Goal: Task Accomplishment & Management: Use online tool/utility

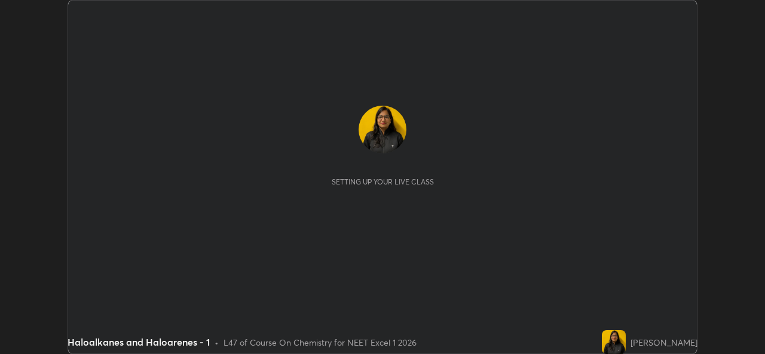
scroll to position [354, 764]
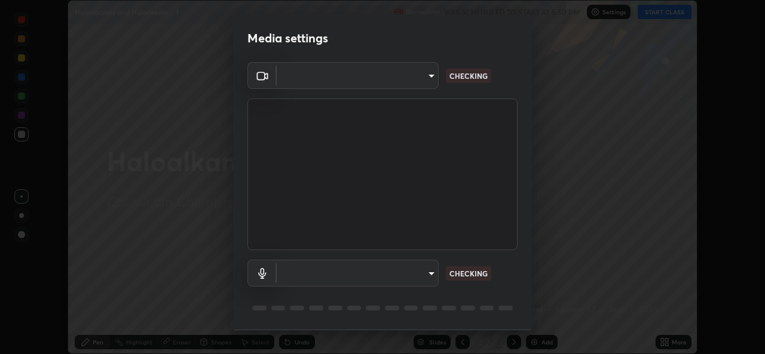
type input "9788daf0cbf52dd0d374ba9f0d4f11576c03820bc15fcf9a4a11f890b69d92bf"
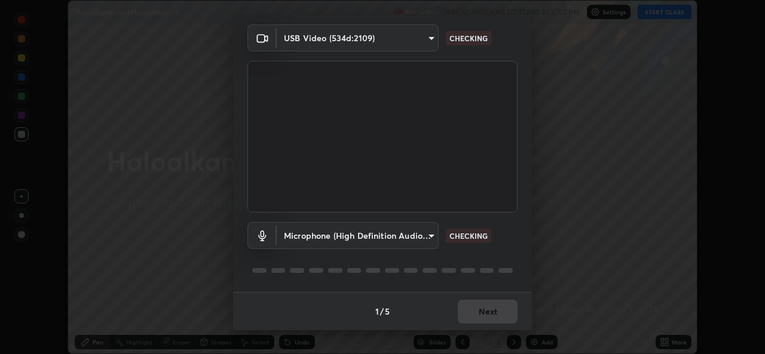
click at [434, 234] on body "Erase all Haloalkanes and Haloarenes - 1 Recording WAS SCHEDULED TO START AT 5:…" at bounding box center [382, 177] width 765 height 354
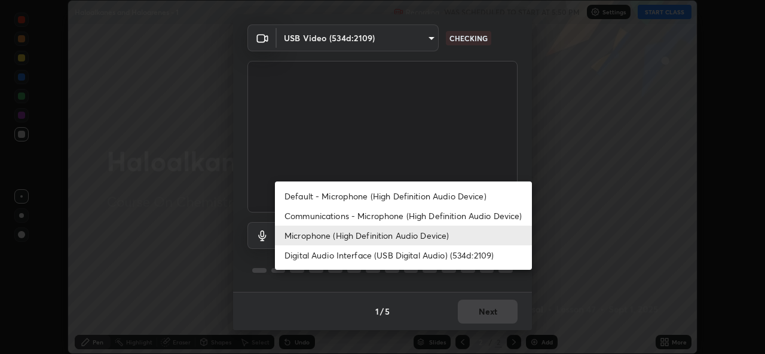
click at [400, 192] on li "Default - Microphone (High Definition Audio Device)" at bounding box center [403, 196] width 257 height 20
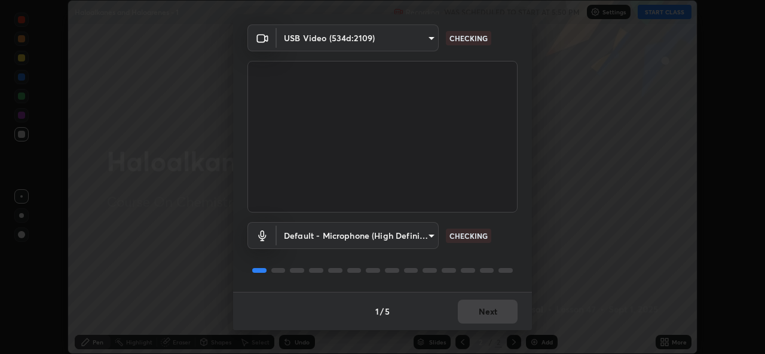
click at [434, 244] on body "Erase all Haloalkanes and Haloarenes - 1 Recording WAS SCHEDULED TO START AT 5:…" at bounding box center [382, 177] width 765 height 354
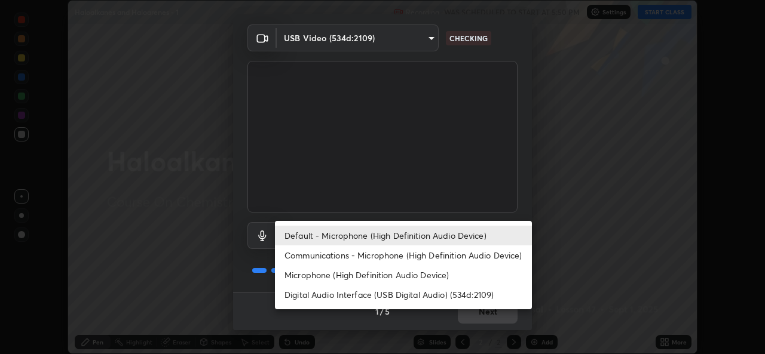
click at [387, 277] on li "Microphone (High Definition Audio Device)" at bounding box center [403, 275] width 257 height 20
type input "345f5d8304a1ab30e3d14ed5696ced08ebab0189725ef91838db04cd8f5619d4"
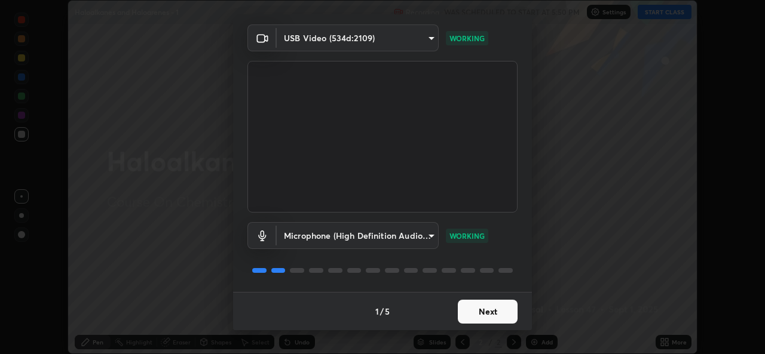
click at [483, 319] on button "Next" at bounding box center [488, 312] width 60 height 24
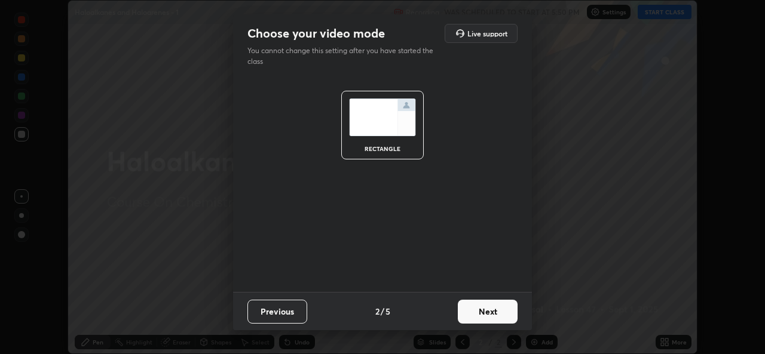
click at [483, 316] on button "Next" at bounding box center [488, 312] width 60 height 24
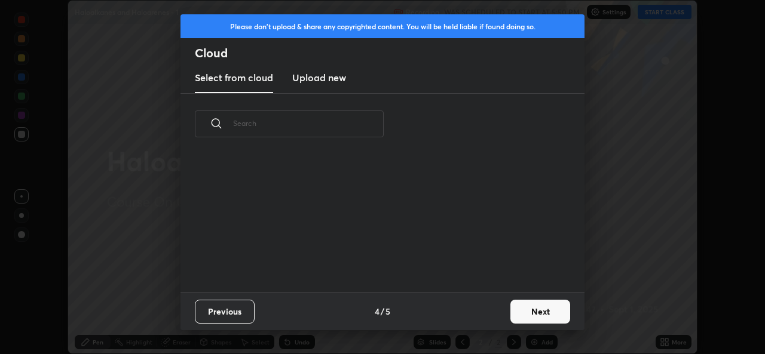
click at [502, 313] on div "Previous 4 / 5 Next" at bounding box center [382, 311] width 404 height 38
click at [538, 305] on button "Next" at bounding box center [540, 312] width 60 height 24
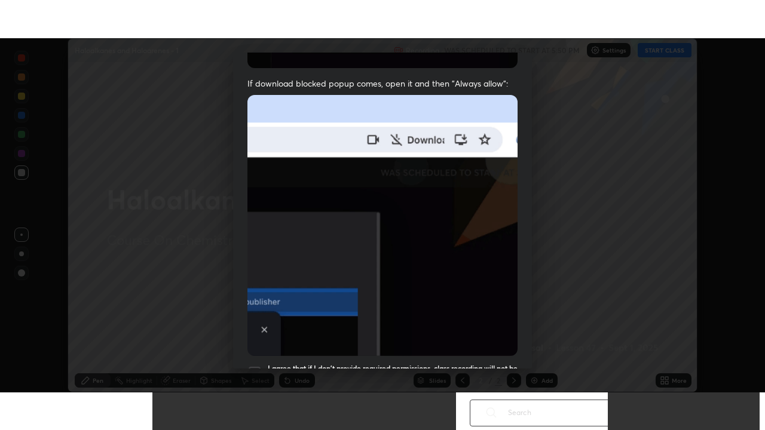
scroll to position [281, 0]
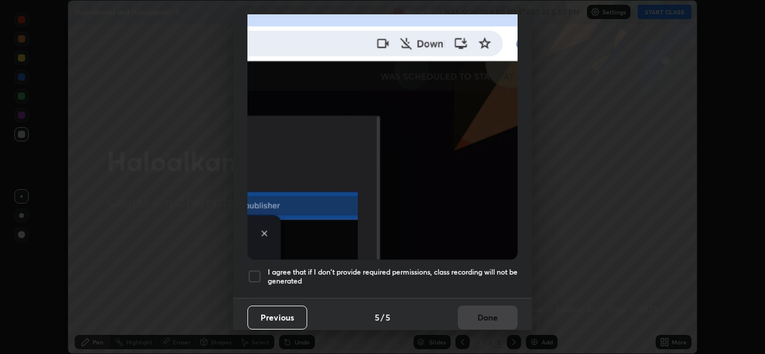
click at [254, 269] on div at bounding box center [254, 276] width 14 height 14
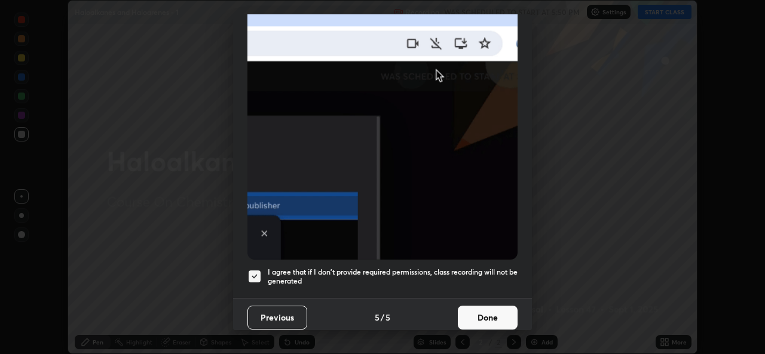
click at [485, 309] on button "Done" at bounding box center [488, 318] width 60 height 24
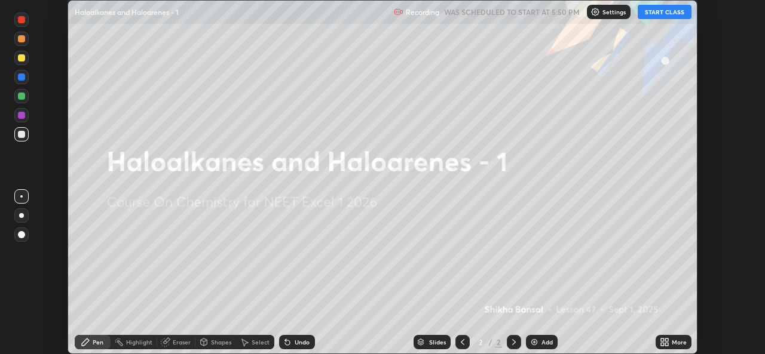
click at [658, 17] on button "START CLASS" at bounding box center [664, 12] width 54 height 14
click at [673, 342] on div "More" at bounding box center [678, 342] width 15 height 6
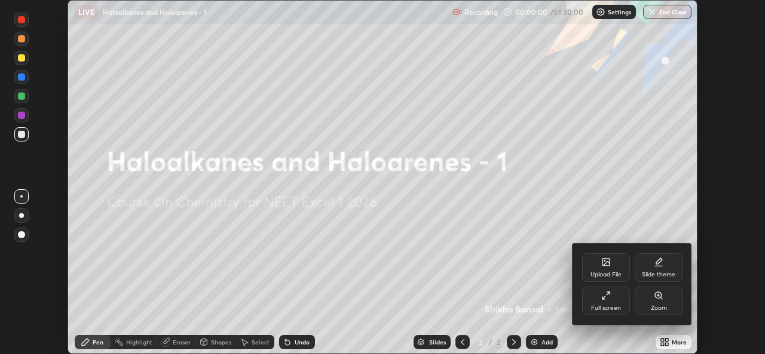
click at [624, 306] on div "Full screen" at bounding box center [606, 301] width 48 height 29
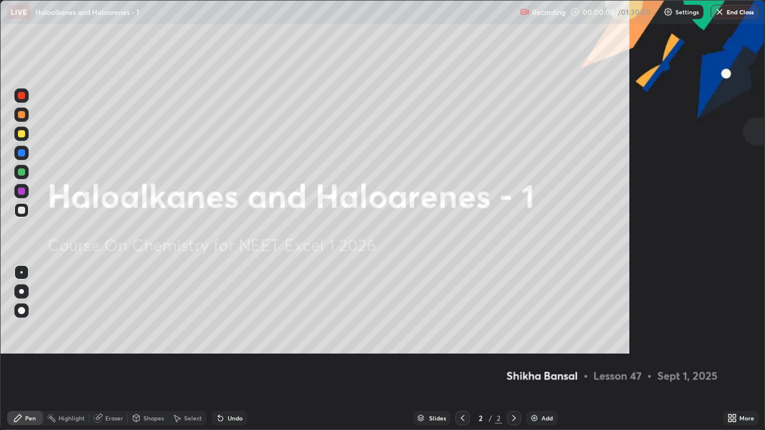
scroll to position [430, 765]
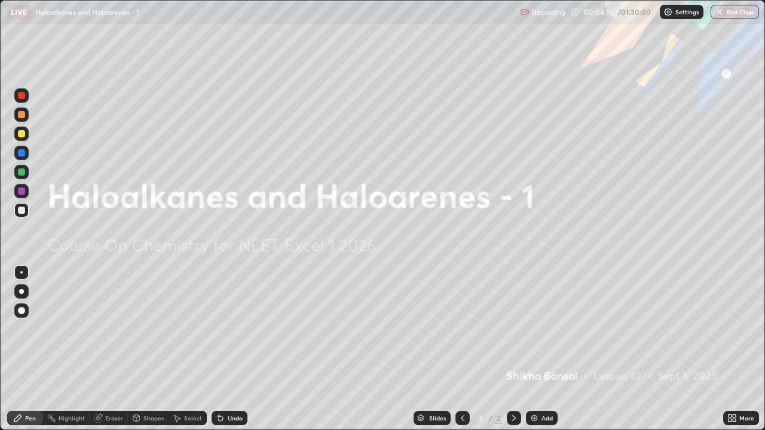
click at [22, 134] on div at bounding box center [21, 133] width 7 height 7
click at [545, 354] on div "Add" at bounding box center [542, 418] width 32 height 14
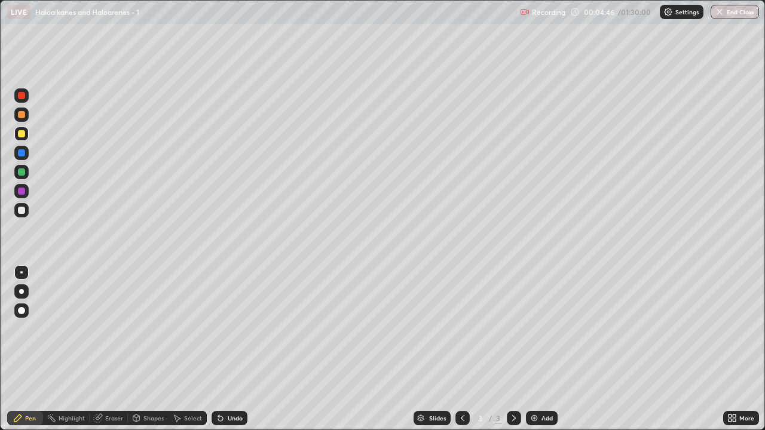
click at [462, 354] on icon at bounding box center [463, 418] width 10 height 10
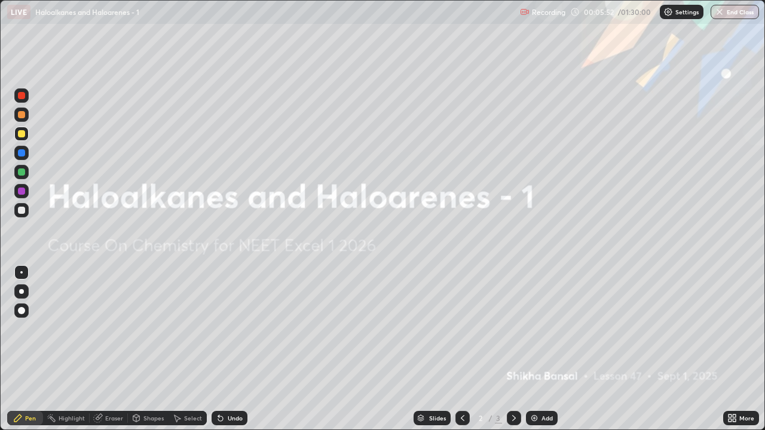
click at [512, 354] on icon at bounding box center [514, 418] width 10 height 10
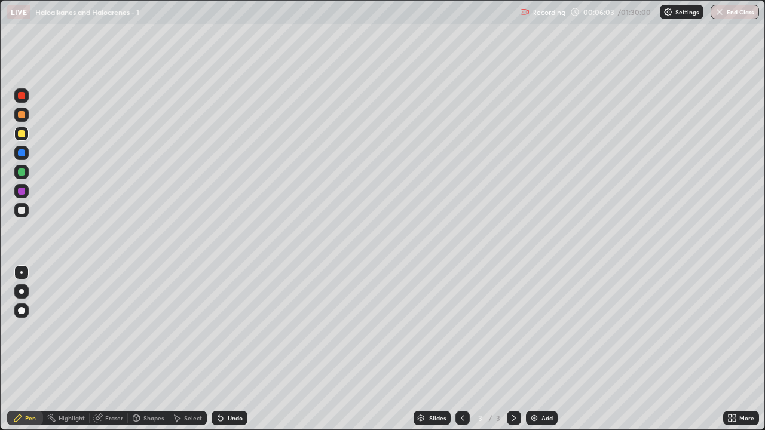
click at [26, 214] on div at bounding box center [21, 210] width 14 height 14
click at [232, 354] on div "Undo" at bounding box center [235, 418] width 15 height 6
click at [231, 354] on div "Undo" at bounding box center [235, 418] width 15 height 6
click at [238, 354] on div "Undo" at bounding box center [229, 418] width 36 height 14
click at [27, 177] on div at bounding box center [21, 171] width 14 height 19
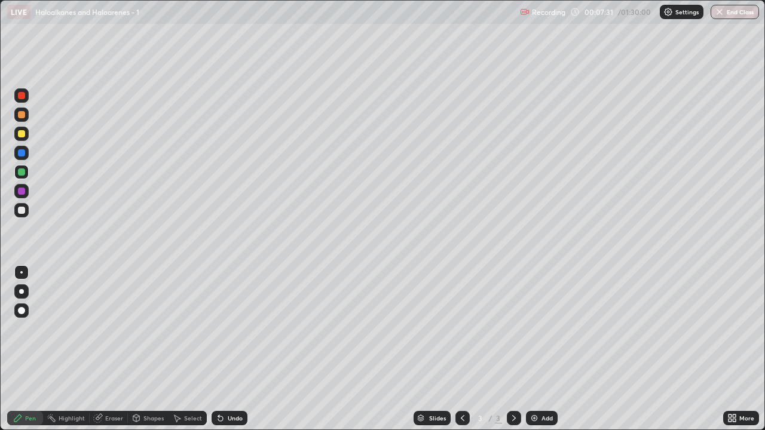
click at [245, 354] on div "Undo" at bounding box center [229, 418] width 36 height 14
click at [26, 213] on div at bounding box center [21, 210] width 14 height 14
click at [538, 354] on div "Add" at bounding box center [542, 418] width 32 height 14
click at [26, 136] on div at bounding box center [21, 134] width 14 height 14
click at [24, 213] on div at bounding box center [21, 210] width 7 height 7
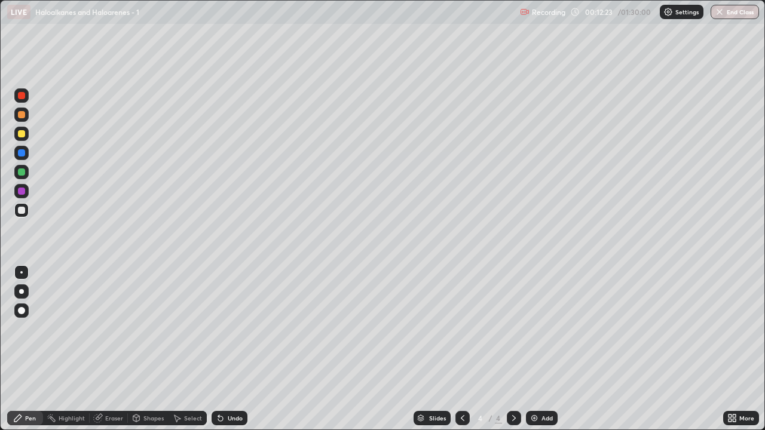
click at [23, 139] on div at bounding box center [21, 134] width 14 height 14
click at [118, 354] on div "Eraser" at bounding box center [114, 418] width 18 height 6
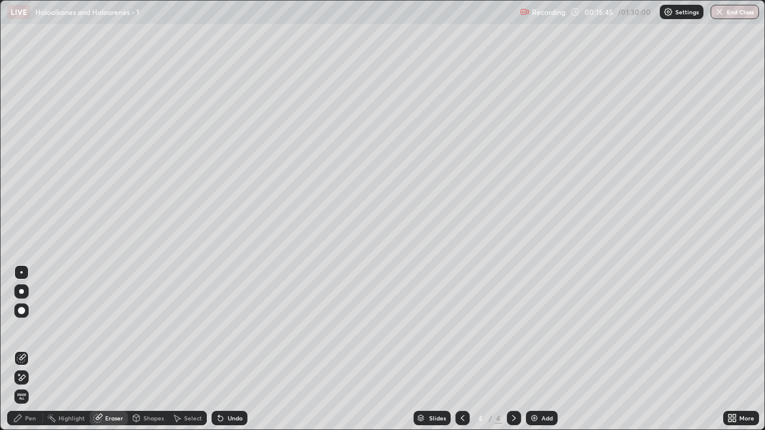
click at [535, 354] on img at bounding box center [534, 418] width 10 height 10
click at [35, 354] on div "Pen" at bounding box center [30, 418] width 11 height 6
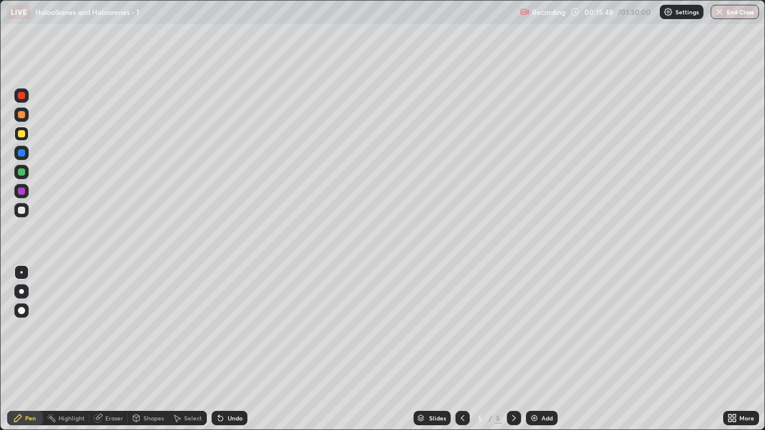
click at [23, 212] on div at bounding box center [21, 210] width 7 height 7
click at [22, 172] on div at bounding box center [21, 171] width 7 height 7
click at [23, 136] on div at bounding box center [21, 133] width 7 height 7
click at [229, 354] on div "Undo" at bounding box center [235, 418] width 15 height 6
click at [22, 211] on div at bounding box center [21, 210] width 7 height 7
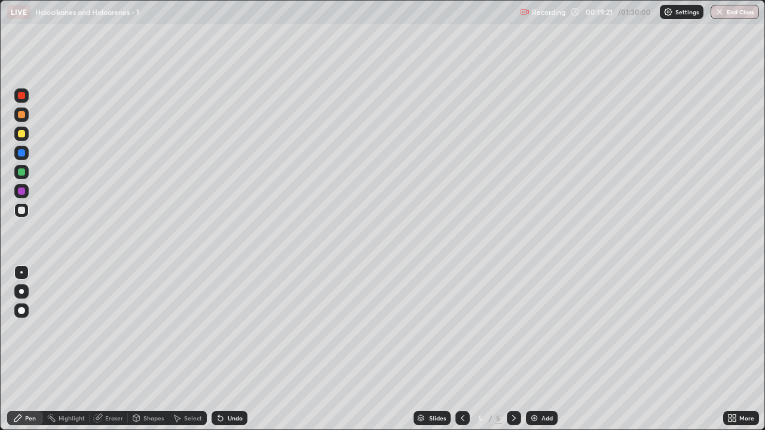
click at [22, 173] on div at bounding box center [21, 171] width 7 height 7
click at [233, 354] on div "Undo" at bounding box center [235, 418] width 15 height 6
click at [22, 211] on div at bounding box center [21, 210] width 7 height 7
click at [22, 134] on div at bounding box center [21, 133] width 7 height 7
click at [548, 354] on div "Add" at bounding box center [546, 418] width 11 height 6
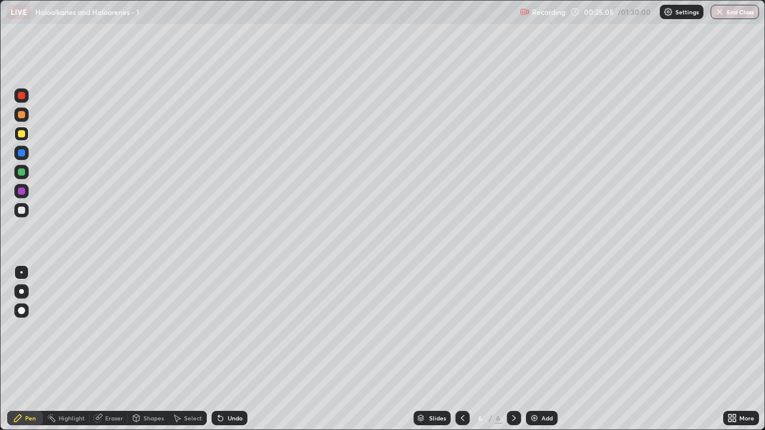
click at [22, 213] on div at bounding box center [21, 210] width 7 height 7
click at [24, 213] on div at bounding box center [21, 210] width 14 height 14
click at [533, 354] on img at bounding box center [534, 418] width 10 height 10
click at [26, 133] on div at bounding box center [21, 134] width 14 height 14
click at [22, 210] on div at bounding box center [21, 210] width 7 height 7
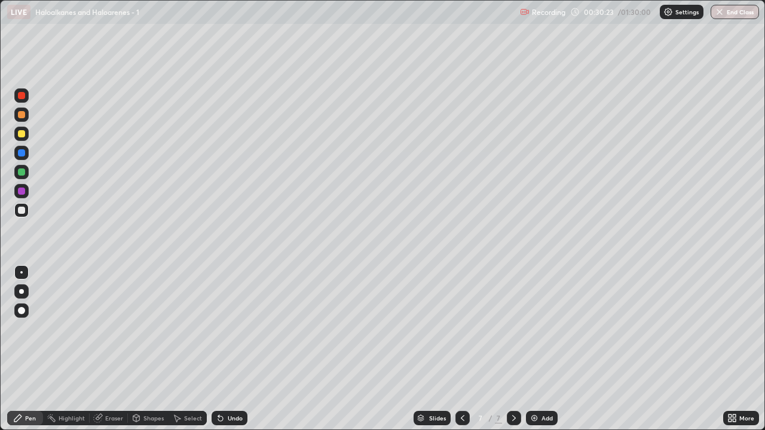
click at [23, 139] on div at bounding box center [21, 134] width 14 height 14
click at [26, 209] on div at bounding box center [21, 210] width 14 height 14
click at [224, 354] on div "Undo" at bounding box center [229, 418] width 36 height 14
click at [26, 174] on div at bounding box center [21, 172] width 14 height 14
click at [532, 354] on img at bounding box center [534, 418] width 10 height 10
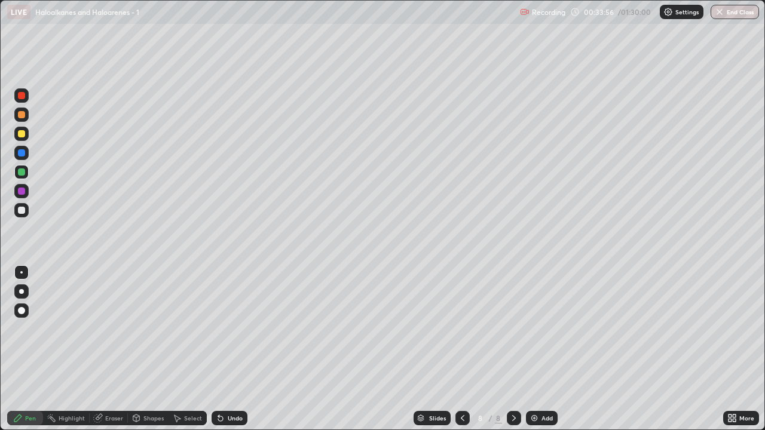
click at [24, 136] on div at bounding box center [21, 133] width 7 height 7
click at [24, 216] on div at bounding box center [21, 210] width 14 height 14
click at [461, 354] on icon at bounding box center [463, 418] width 4 height 6
click at [512, 354] on icon at bounding box center [514, 418] width 10 height 10
click at [466, 354] on div at bounding box center [462, 418] width 14 height 14
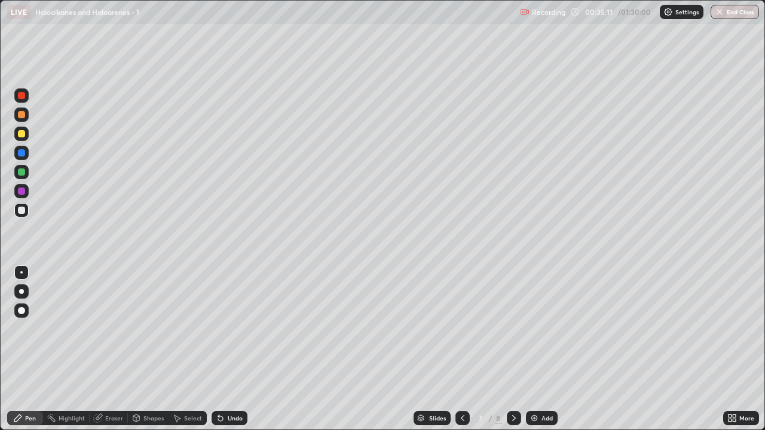
click at [517, 354] on div at bounding box center [514, 418] width 14 height 14
click at [468, 354] on div at bounding box center [462, 418] width 14 height 14
click at [22, 176] on div at bounding box center [21, 172] width 14 height 14
click at [512, 354] on icon at bounding box center [514, 418] width 10 height 10
click at [22, 210] on div at bounding box center [21, 210] width 7 height 7
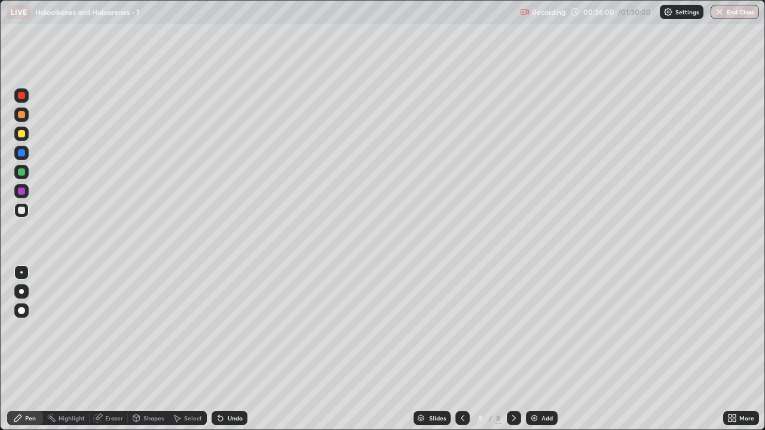
click at [461, 354] on icon at bounding box center [463, 418] width 4 height 6
click at [512, 354] on icon at bounding box center [514, 418] width 4 height 6
click at [22, 134] on div at bounding box center [21, 133] width 7 height 7
click at [461, 354] on icon at bounding box center [463, 418] width 10 height 10
click at [511, 354] on icon at bounding box center [514, 418] width 10 height 10
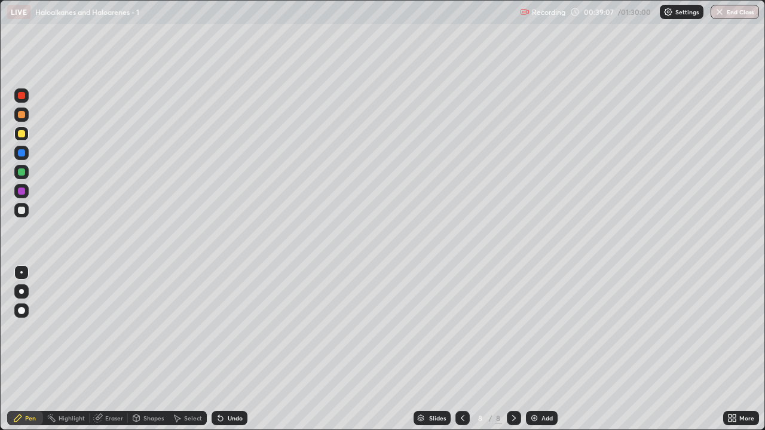
click at [22, 213] on div at bounding box center [21, 210] width 7 height 7
click at [461, 354] on icon at bounding box center [463, 418] width 10 height 10
click at [459, 354] on icon at bounding box center [463, 418] width 10 height 10
click at [512, 354] on icon at bounding box center [514, 418] width 10 height 10
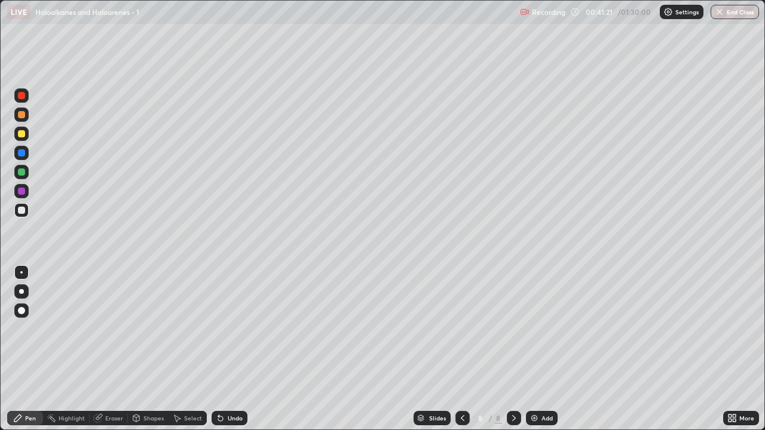
click at [513, 354] on icon at bounding box center [514, 418] width 10 height 10
click at [534, 354] on img at bounding box center [534, 418] width 10 height 10
click at [24, 136] on div at bounding box center [21, 133] width 7 height 7
click at [27, 216] on div at bounding box center [21, 210] width 14 height 14
click at [24, 133] on div at bounding box center [21, 133] width 7 height 7
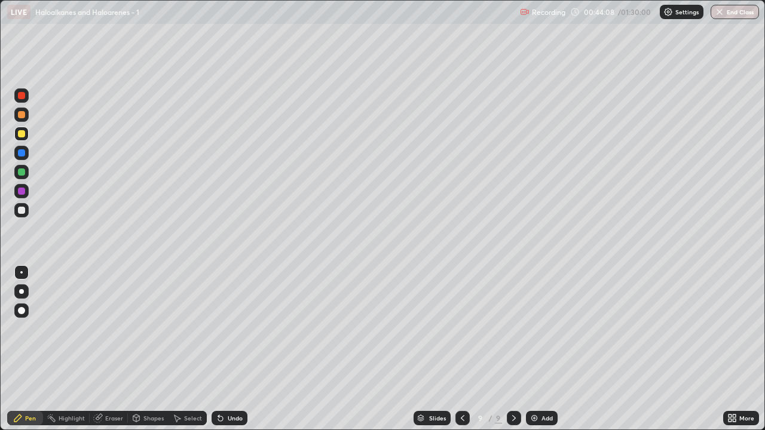
click at [230, 354] on div "Undo" at bounding box center [229, 418] width 36 height 14
click at [232, 354] on div "Undo" at bounding box center [235, 418] width 15 height 6
click at [229, 354] on div "Undo" at bounding box center [235, 418] width 15 height 6
click at [231, 354] on div "Undo" at bounding box center [235, 418] width 15 height 6
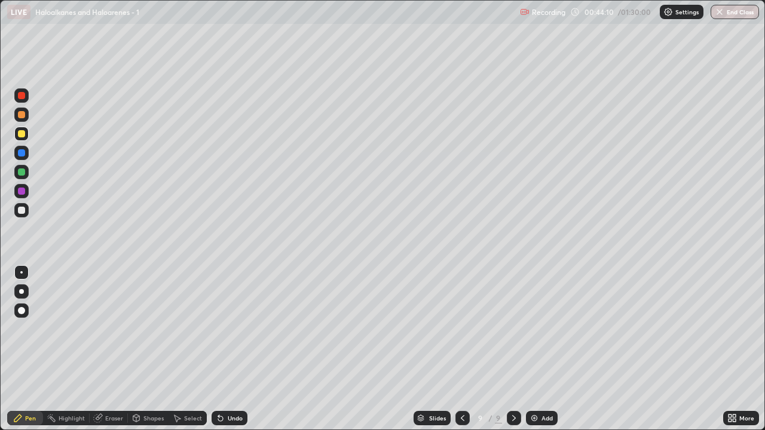
click at [231, 354] on div "Undo" at bounding box center [235, 418] width 15 height 6
click at [234, 354] on div "Undo" at bounding box center [235, 418] width 15 height 6
click at [232, 354] on div "Undo" at bounding box center [229, 418] width 36 height 14
click at [26, 211] on div at bounding box center [21, 210] width 14 height 14
click at [539, 354] on div "Add" at bounding box center [542, 418] width 32 height 14
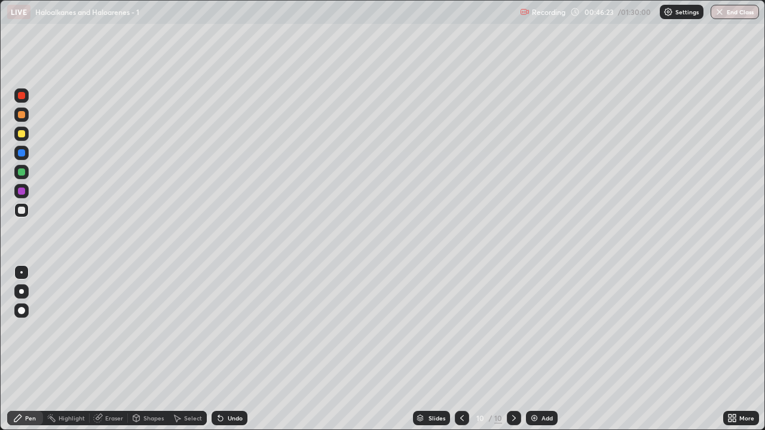
click at [22, 135] on div at bounding box center [21, 133] width 7 height 7
click at [26, 215] on div at bounding box center [21, 210] width 14 height 14
click at [22, 139] on div at bounding box center [21, 134] width 14 height 14
click at [25, 214] on div at bounding box center [21, 210] width 14 height 14
click at [28, 171] on div at bounding box center [21, 172] width 14 height 14
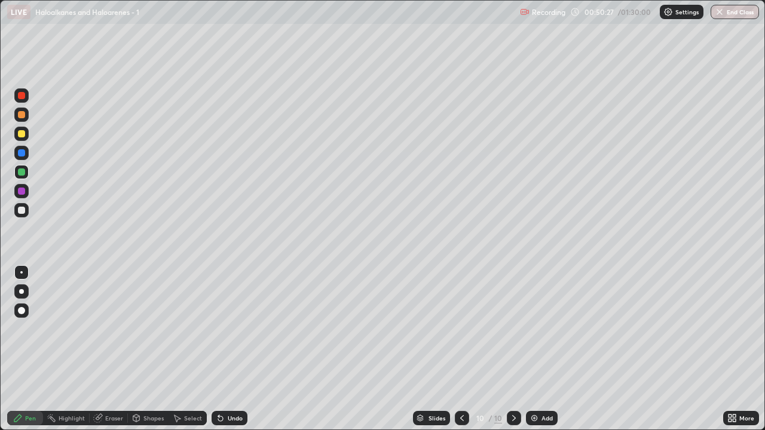
click at [545, 354] on div "Add" at bounding box center [546, 418] width 11 height 6
click at [28, 134] on div at bounding box center [21, 134] width 14 height 14
click at [23, 213] on div at bounding box center [21, 210] width 7 height 7
click at [22, 172] on div at bounding box center [21, 171] width 7 height 7
click at [22, 134] on div at bounding box center [21, 133] width 7 height 7
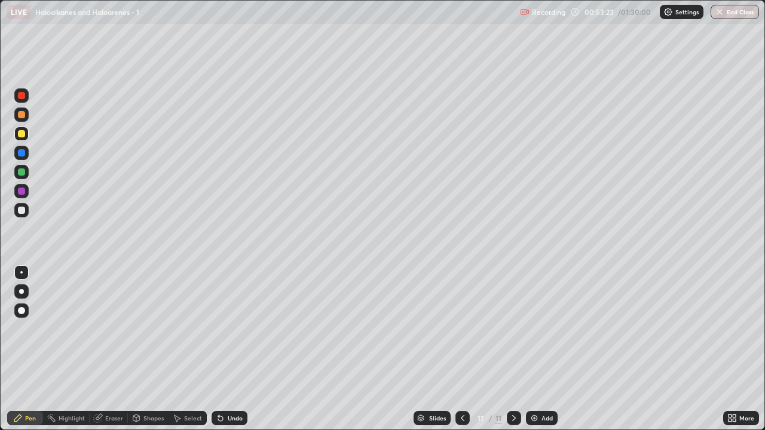
click at [26, 215] on div at bounding box center [21, 210] width 14 height 14
click at [23, 174] on div at bounding box center [21, 171] width 7 height 7
click at [22, 210] on div at bounding box center [21, 210] width 7 height 7
click at [467, 354] on div at bounding box center [462, 418] width 14 height 14
click at [513, 354] on icon at bounding box center [514, 418] width 10 height 10
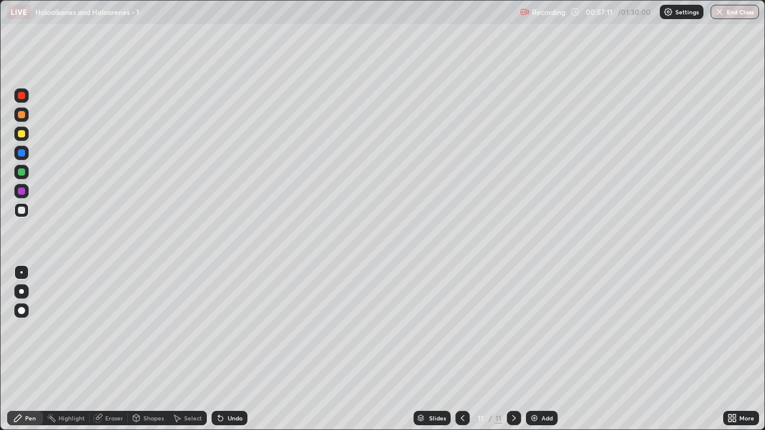
click at [535, 354] on img at bounding box center [534, 418] width 10 height 10
click at [27, 131] on div at bounding box center [21, 134] width 14 height 14
click at [22, 210] on div at bounding box center [21, 210] width 7 height 7
click at [230, 354] on div "Undo" at bounding box center [235, 418] width 15 height 6
click at [224, 354] on div "Undo" at bounding box center [229, 418] width 36 height 14
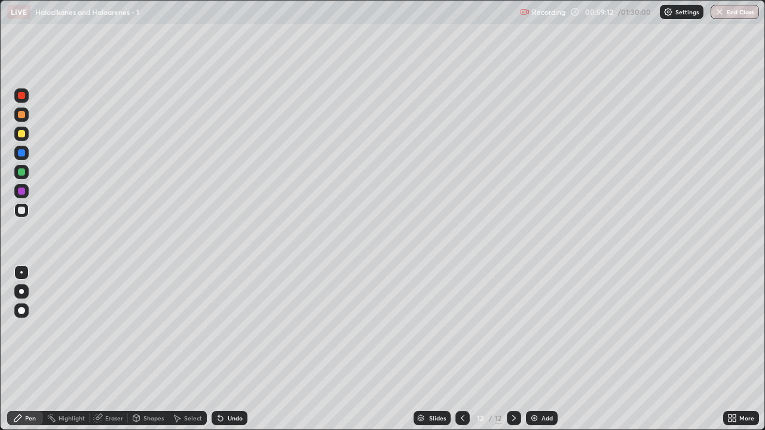
click at [22, 177] on div at bounding box center [21, 172] width 14 height 14
click at [22, 211] on div at bounding box center [21, 210] width 7 height 7
click at [22, 172] on div at bounding box center [21, 171] width 7 height 7
click at [25, 214] on div at bounding box center [21, 210] width 14 height 14
click at [546, 354] on div "Add" at bounding box center [546, 418] width 11 height 6
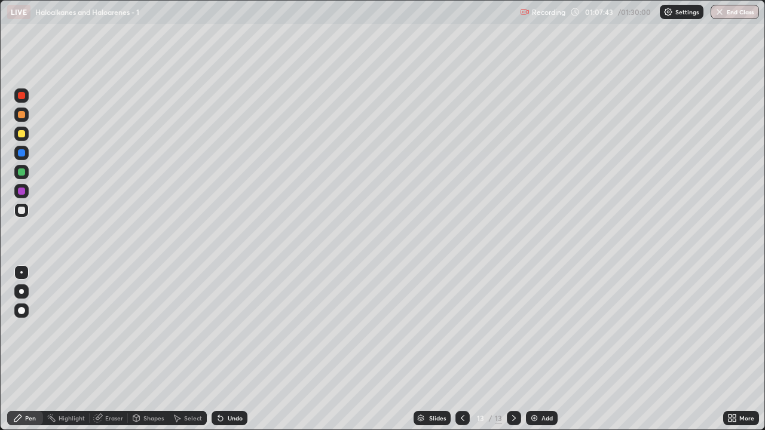
click at [467, 354] on div at bounding box center [462, 418] width 14 height 14
click at [239, 354] on div "Undo" at bounding box center [235, 418] width 15 height 6
click at [513, 354] on icon at bounding box center [514, 418] width 10 height 10
click at [22, 134] on div at bounding box center [21, 133] width 7 height 7
click at [22, 211] on div at bounding box center [21, 210] width 7 height 7
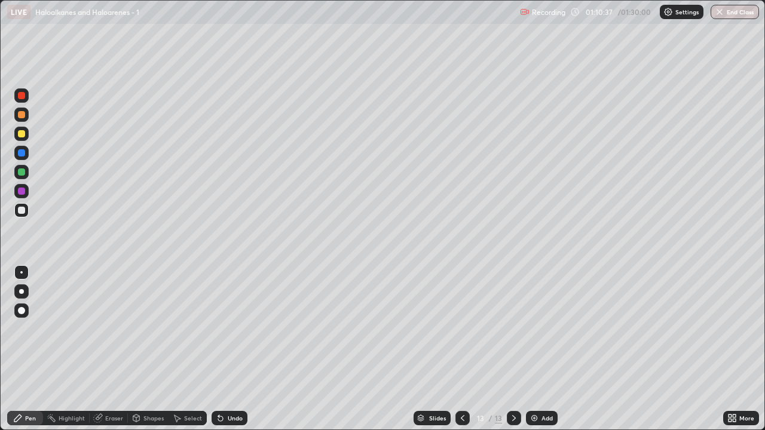
click at [24, 174] on div at bounding box center [21, 171] width 7 height 7
click at [239, 354] on div "Undo" at bounding box center [235, 418] width 15 height 6
click at [238, 354] on div "Undo" at bounding box center [235, 418] width 15 height 6
click at [242, 354] on div "Undo" at bounding box center [229, 418] width 36 height 14
click at [233, 354] on div "Undo" at bounding box center [235, 418] width 15 height 6
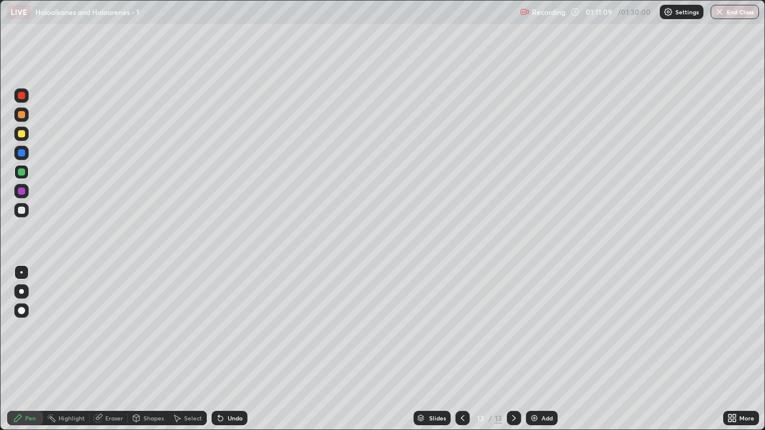
click at [234, 354] on div "Undo" at bounding box center [235, 418] width 15 height 6
click at [240, 354] on div "Undo" at bounding box center [235, 418] width 15 height 6
click at [242, 354] on div "Undo" at bounding box center [229, 418] width 36 height 14
click at [238, 354] on div "Undo" at bounding box center [235, 418] width 15 height 6
click at [242, 354] on div "Undo" at bounding box center [229, 418] width 36 height 14
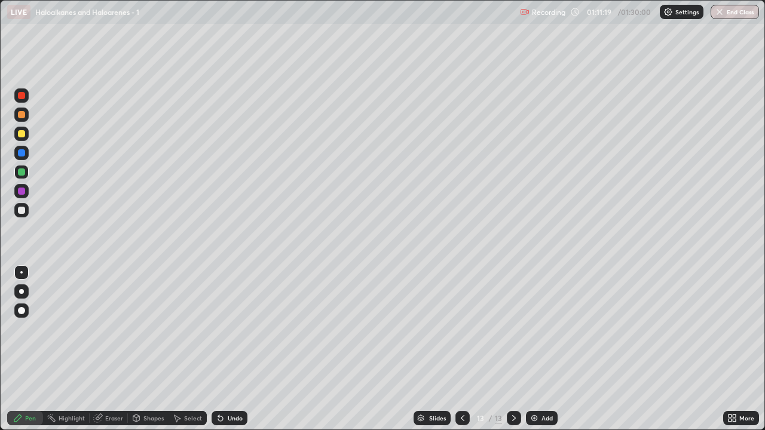
click at [242, 354] on div "Undo" at bounding box center [229, 418] width 36 height 14
click at [245, 354] on div "Undo" at bounding box center [229, 418] width 36 height 14
click at [120, 354] on div "Eraser" at bounding box center [114, 418] width 18 height 6
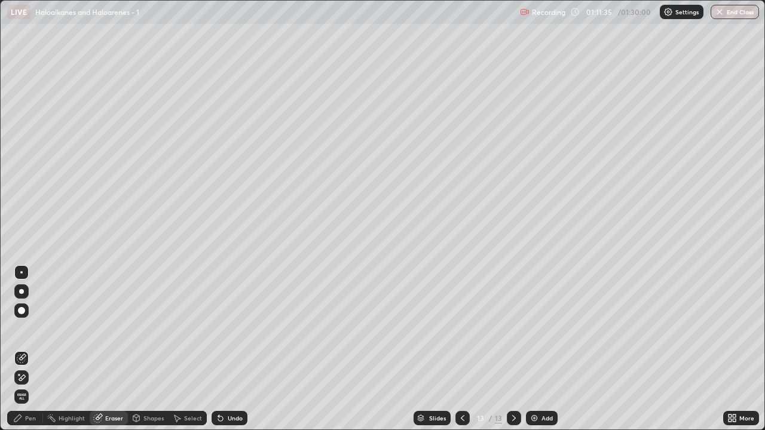
click at [37, 354] on div "Pen" at bounding box center [25, 418] width 36 height 14
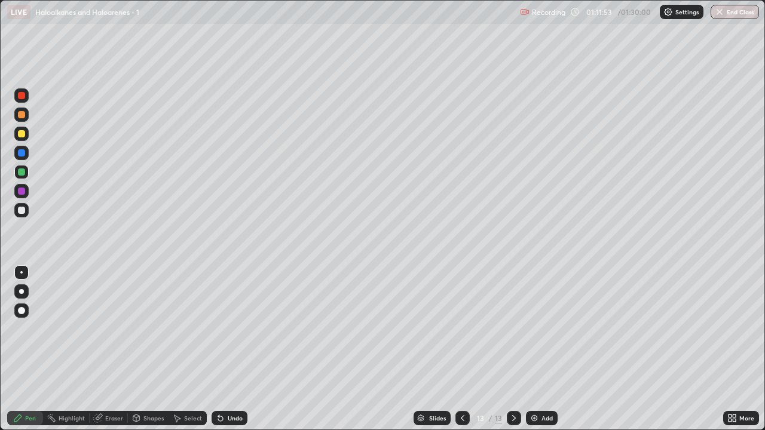
click at [27, 138] on div at bounding box center [21, 134] width 14 height 14
click at [738, 17] on button "End Class" at bounding box center [734, 12] width 48 height 14
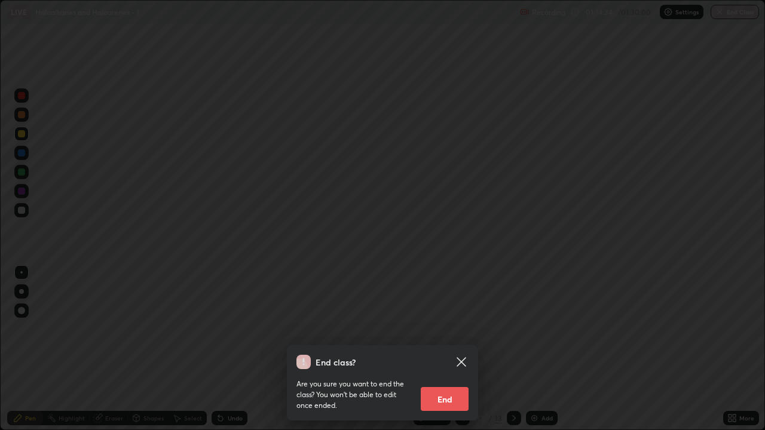
click at [451, 354] on button "End" at bounding box center [445, 399] width 48 height 24
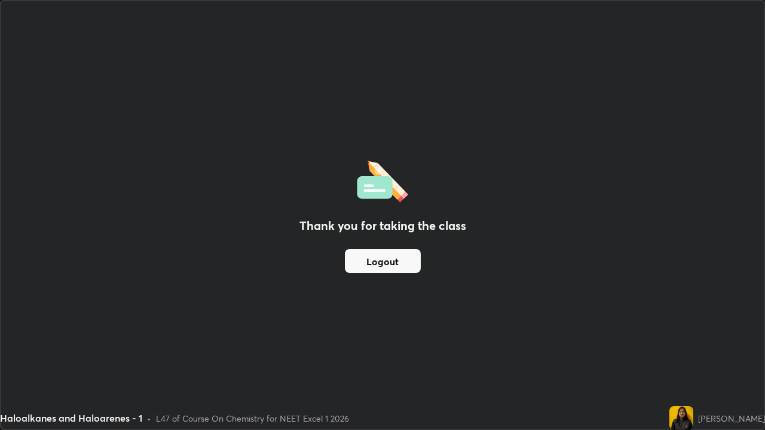
click at [376, 262] on button "Logout" at bounding box center [383, 261] width 76 height 24
click at [375, 260] on button "Logout" at bounding box center [383, 261] width 76 height 24
click at [373, 259] on button "Logout" at bounding box center [383, 261] width 76 height 24
